Goal: Find specific page/section: Find specific page/section

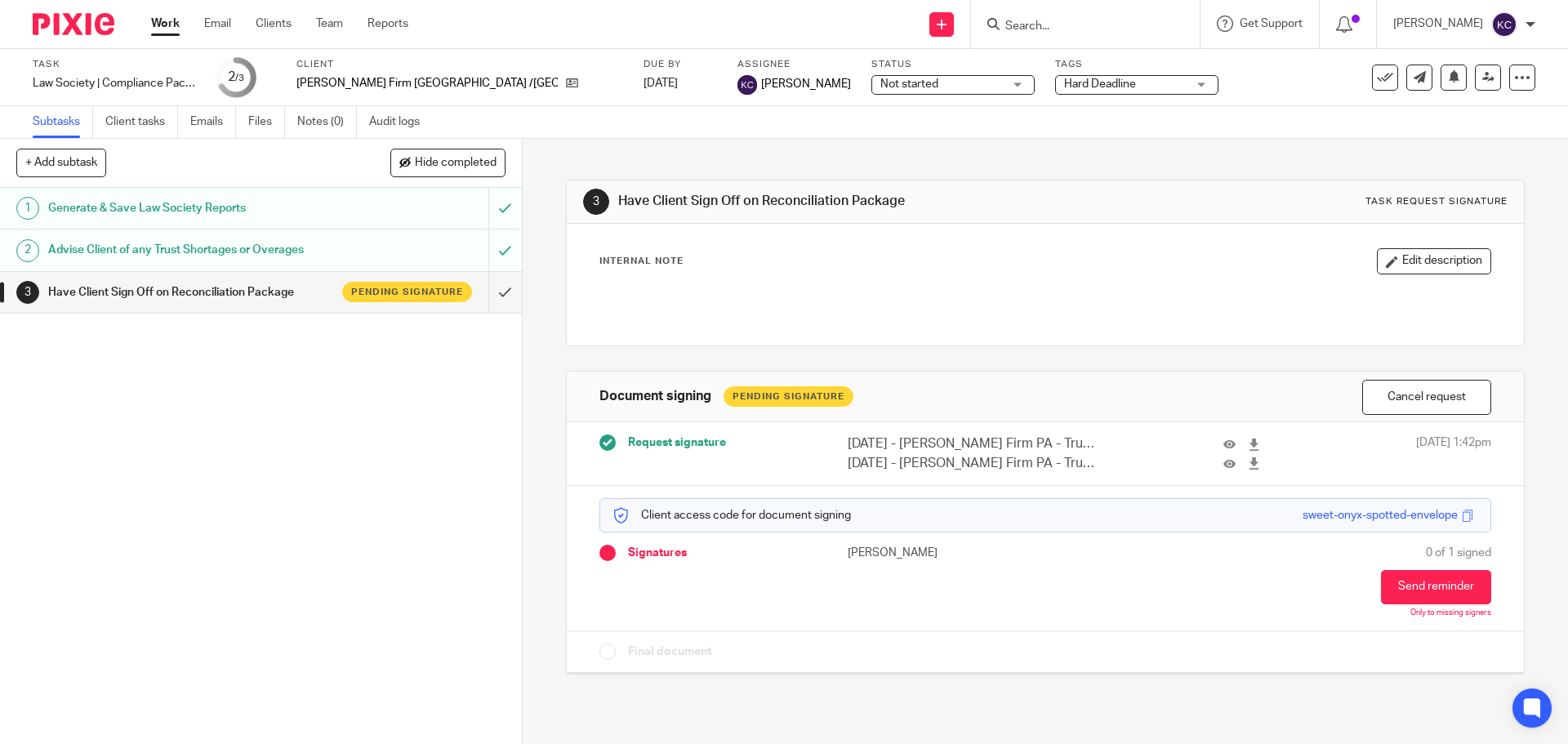
click at [1023, 23] on input "Search" at bounding box center [1077, 26] width 147 height 15
click at [1017, 33] on input "Search" at bounding box center [1077, 26] width 147 height 15
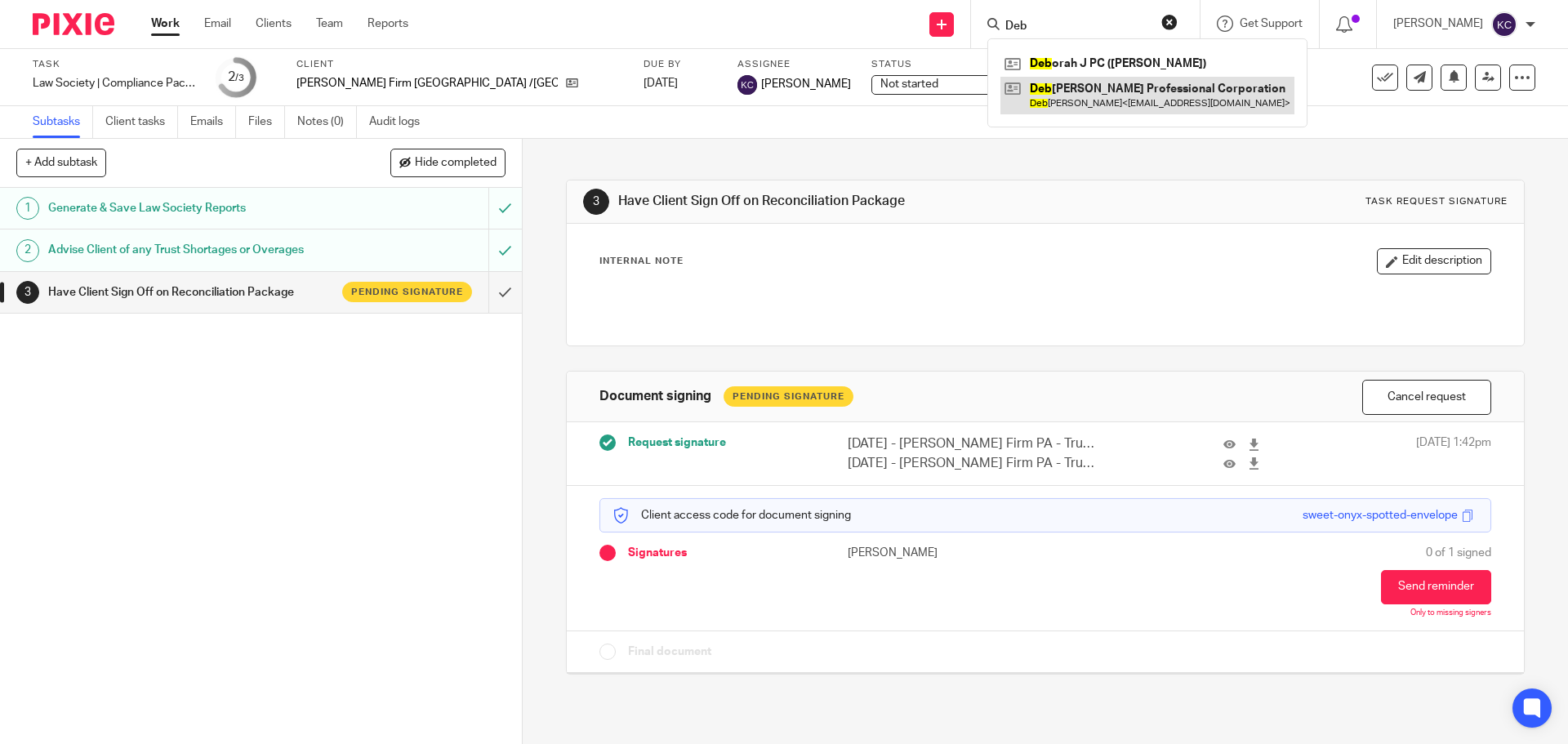
type input "Deb"
click at [1081, 90] on link at bounding box center [1148, 96] width 294 height 38
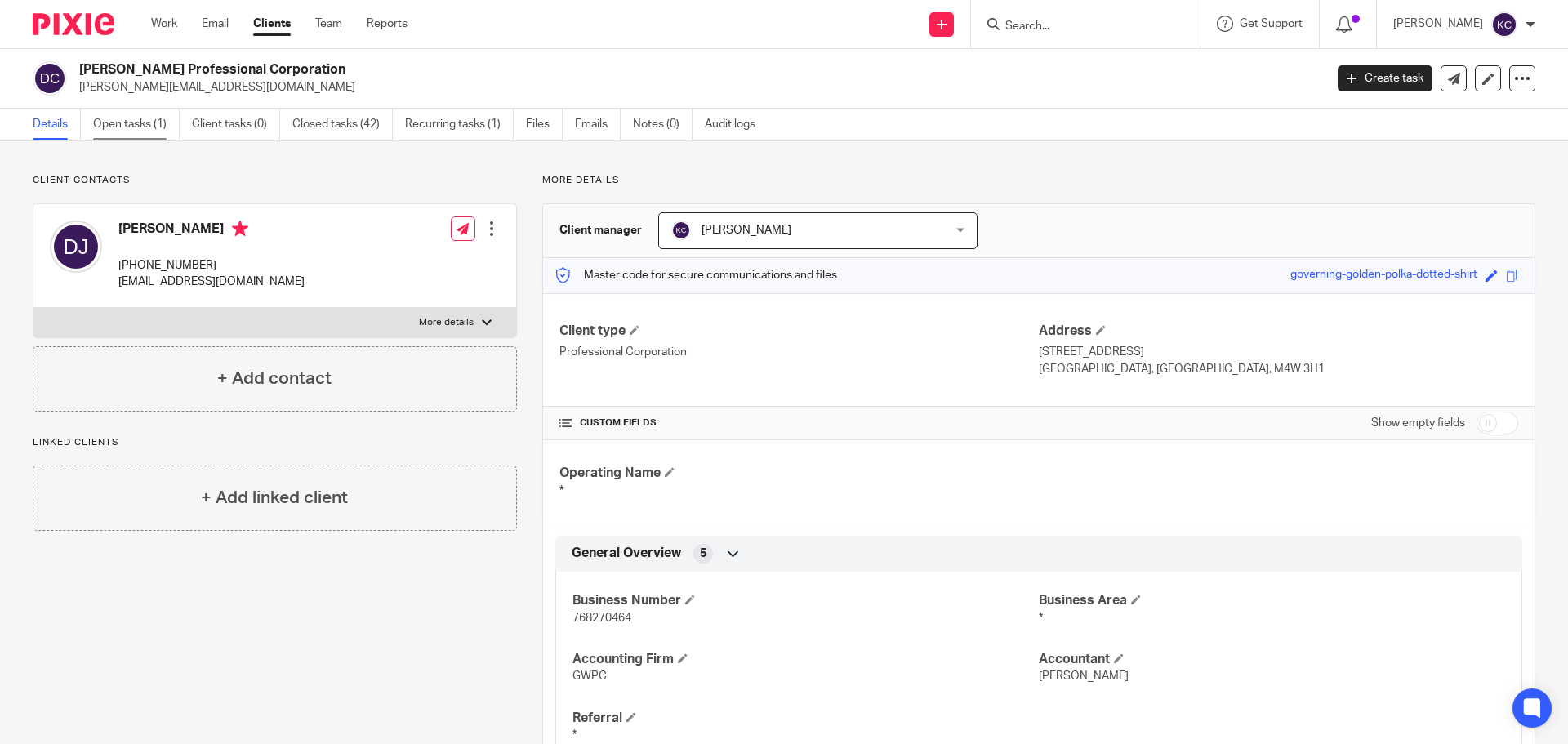
click at [147, 120] on link "Open tasks (1)" at bounding box center [136, 124] width 87 height 32
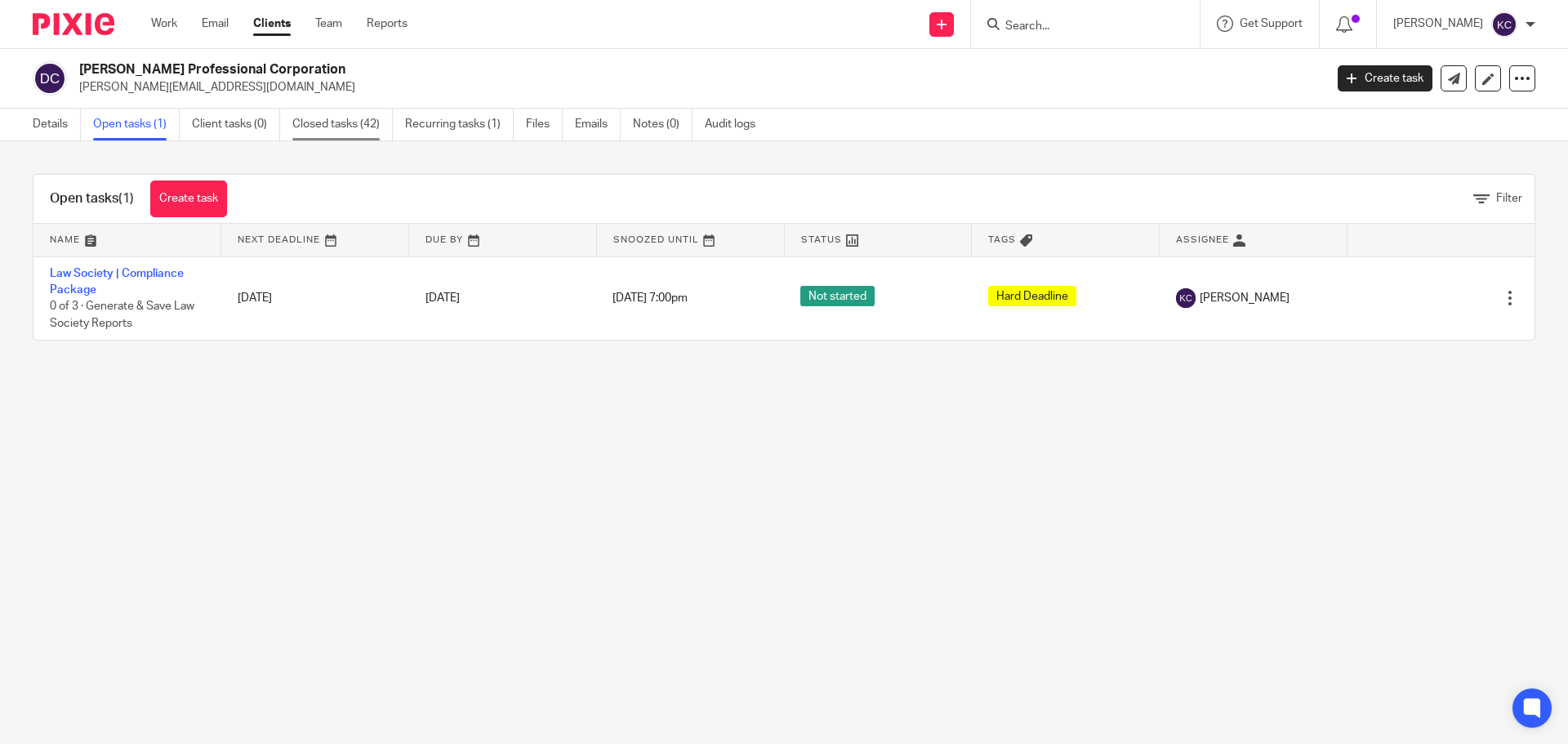
click at [382, 122] on link "Closed tasks (42)" at bounding box center [342, 124] width 100 height 32
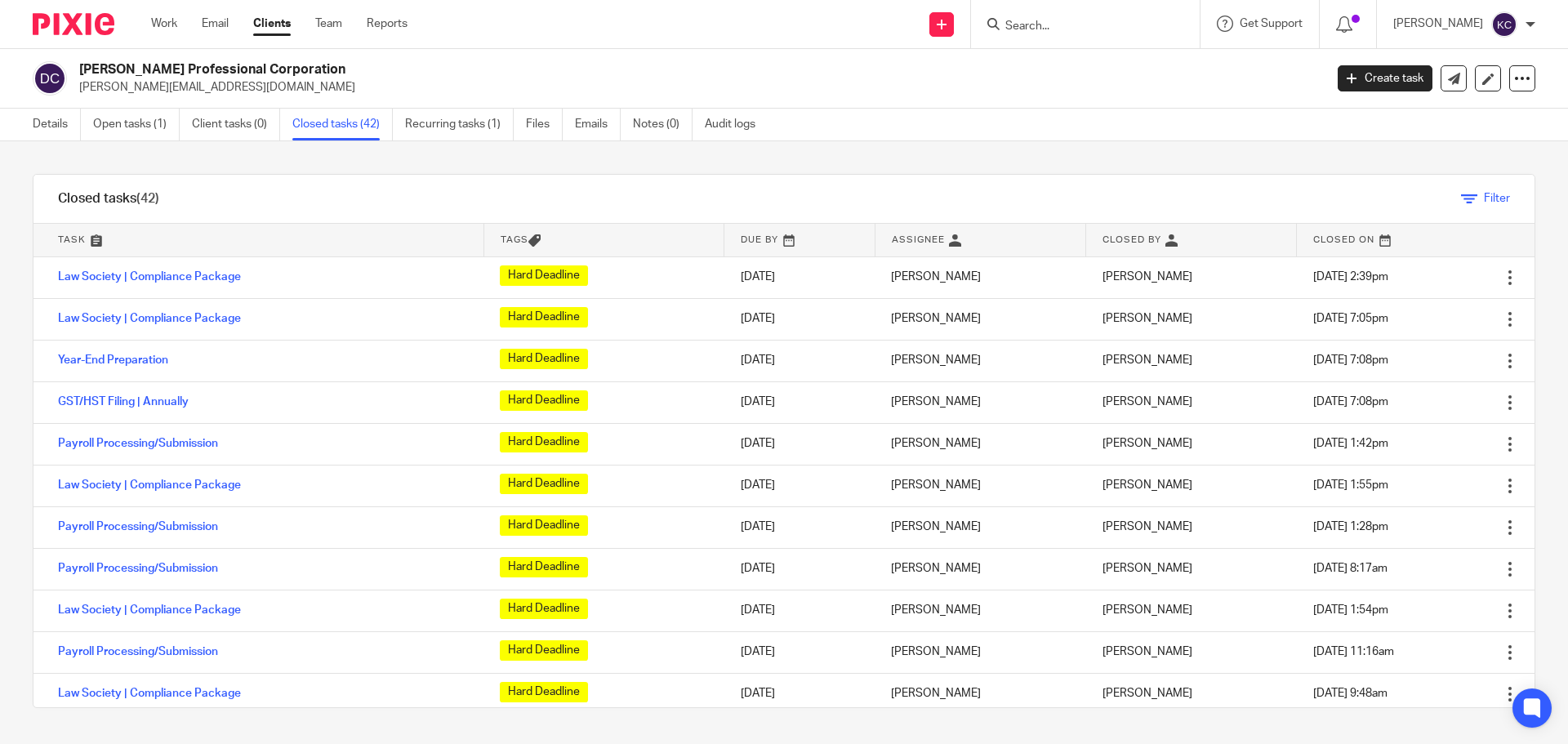
click at [1484, 196] on span "Filter" at bounding box center [1497, 199] width 26 height 12
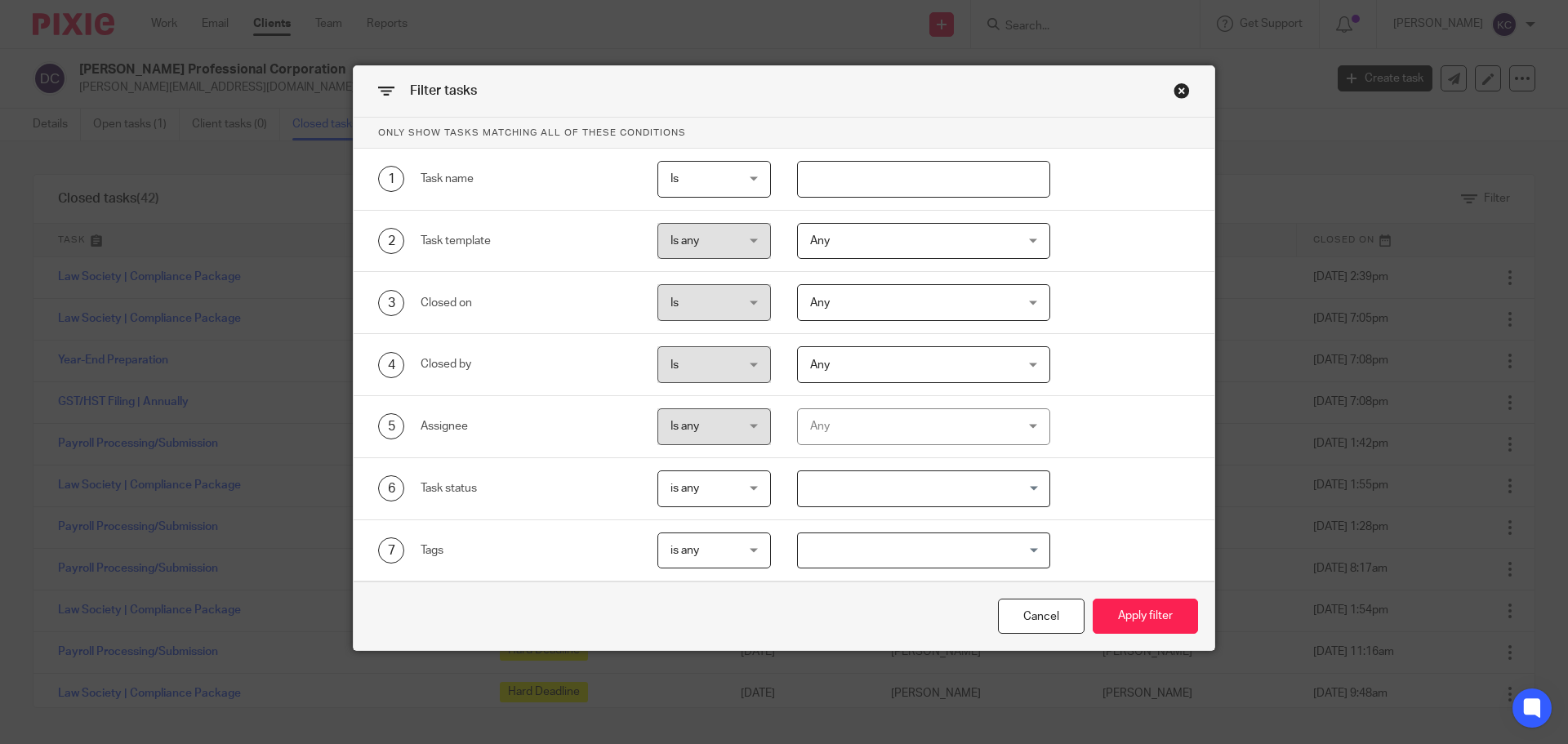
drag, startPoint x: 894, startPoint y: 151, endPoint x: 867, endPoint y: 188, distance: 45.8
click at [894, 153] on div "1 Task name Is Is Is Is not is" at bounding box center [784, 179] width 861 height 62
click at [867, 188] on input "text" at bounding box center [923, 179] width 254 height 37
type input "Law"
click at [1144, 621] on button "Apply filter" at bounding box center [1146, 616] width 105 height 35
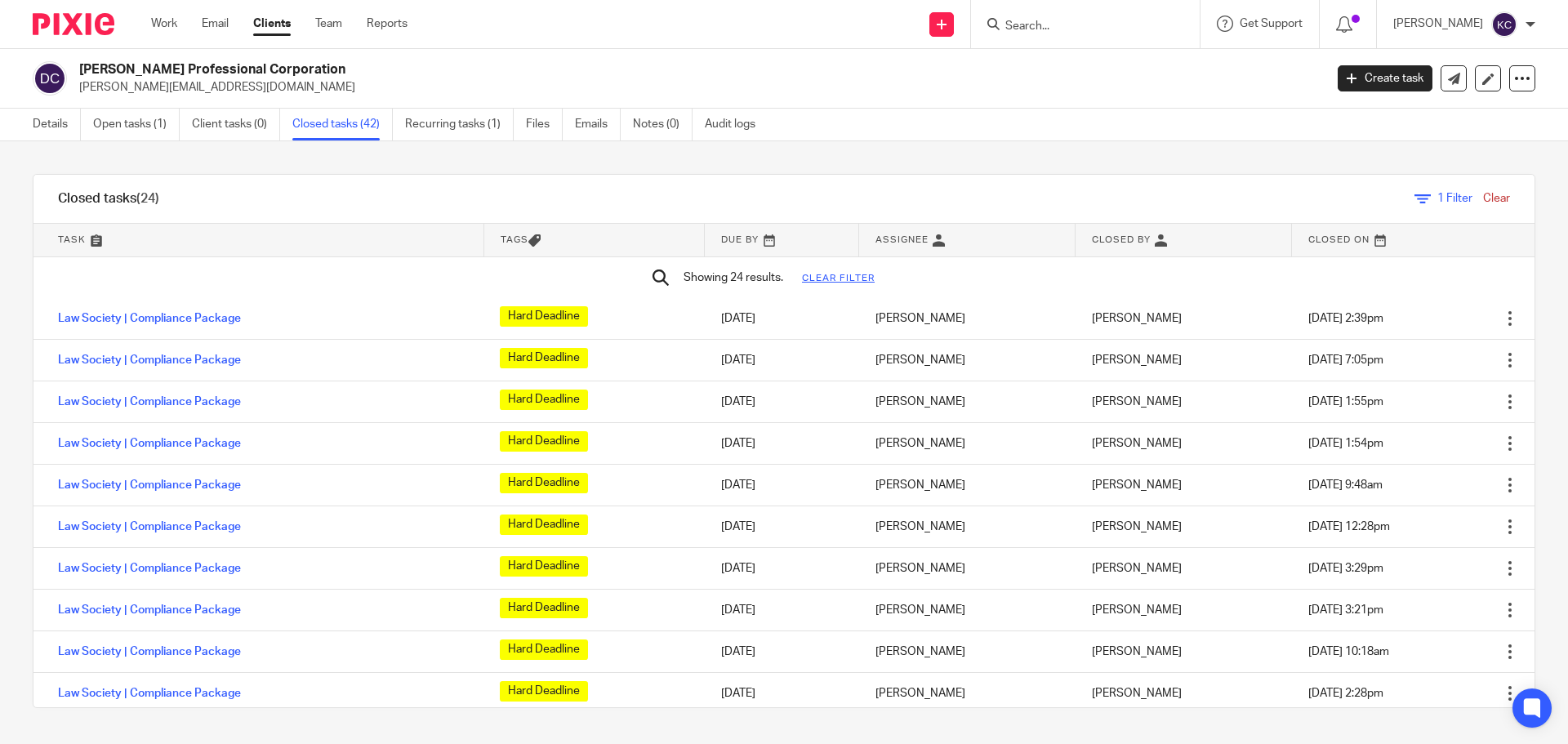
click at [731, 242] on link at bounding box center [781, 240] width 153 height 33
